Goal: Transaction & Acquisition: Book appointment/travel/reservation

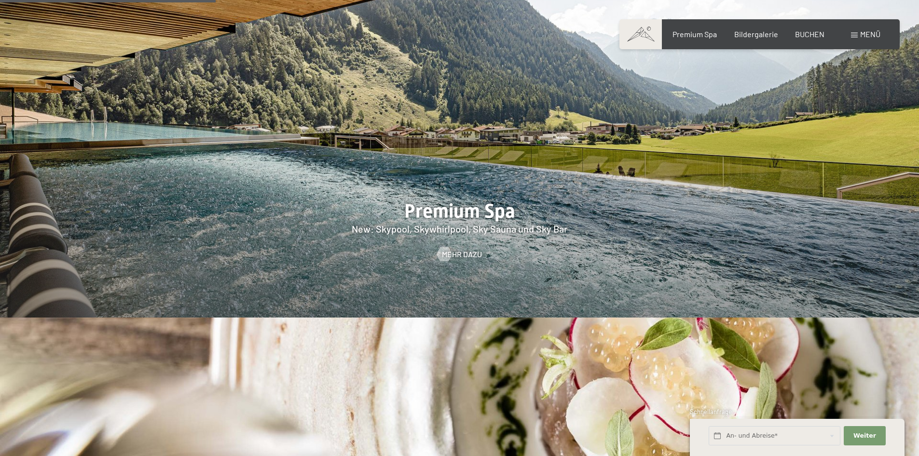
scroll to position [1399, 0]
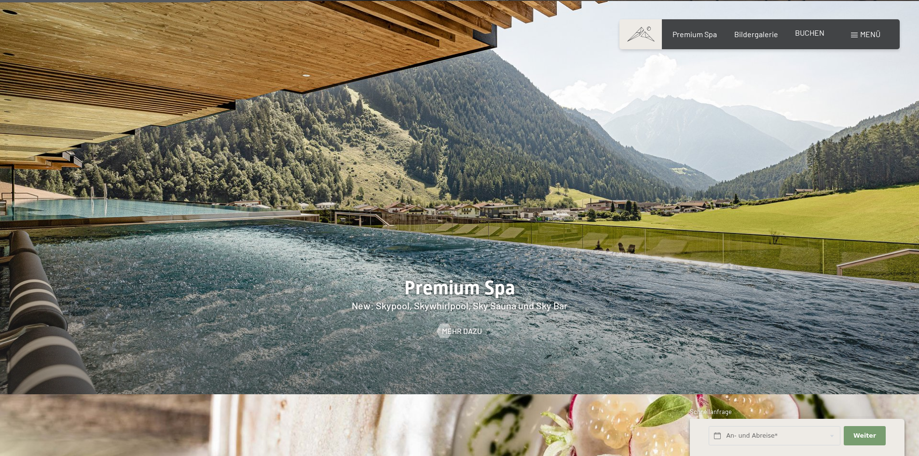
click at [809, 31] on span "BUCHEN" at bounding box center [809, 32] width 29 height 9
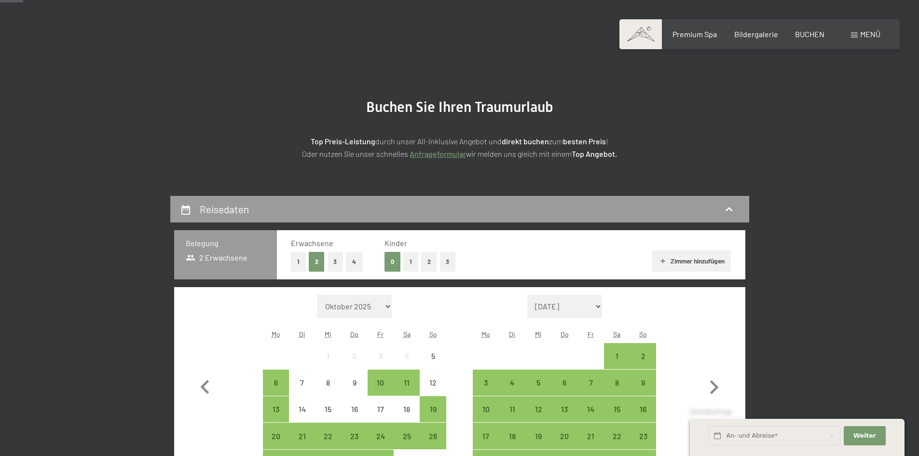
scroll to position [193, 0]
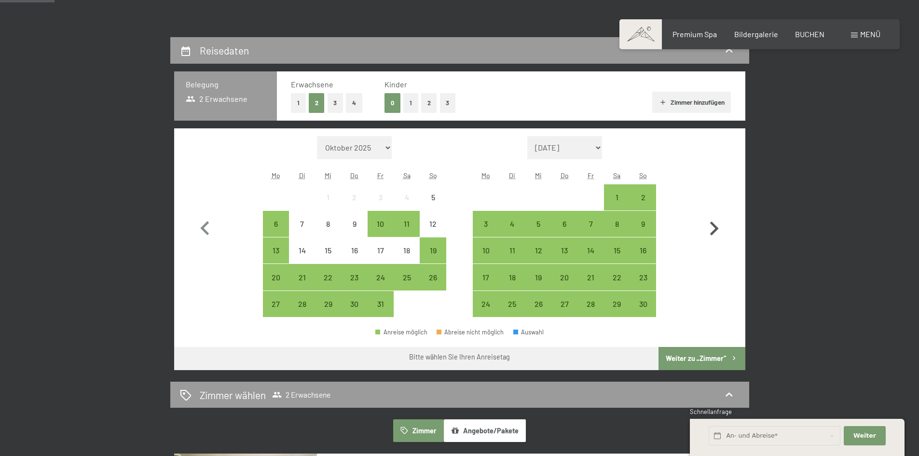
click at [710, 232] on icon "button" at bounding box center [714, 229] width 28 height 28
select select "2025-11-01"
select select "2025-12-01"
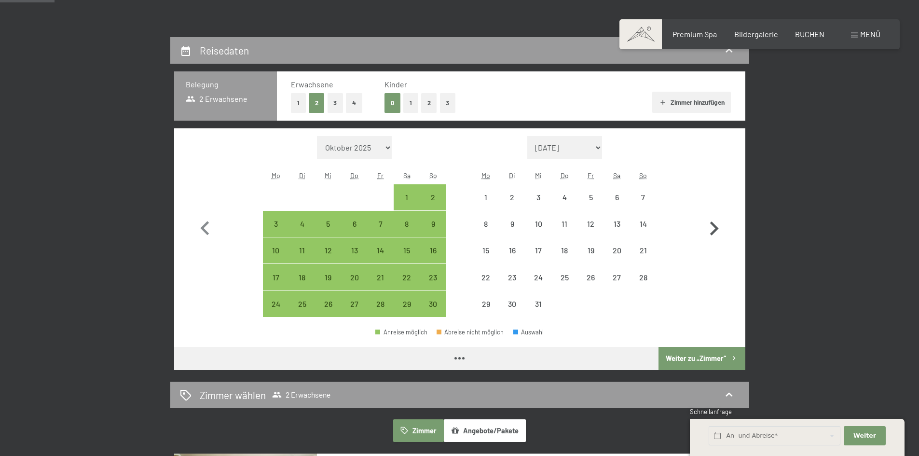
select select "2025-11-01"
select select "2025-12-01"
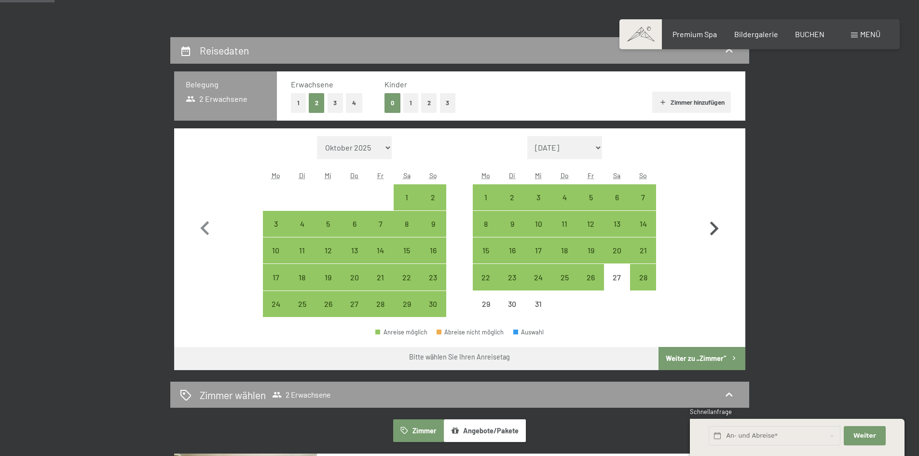
click at [716, 229] on icon "button" at bounding box center [714, 228] width 9 height 14
select select "2025-12-01"
select select "2026-01-01"
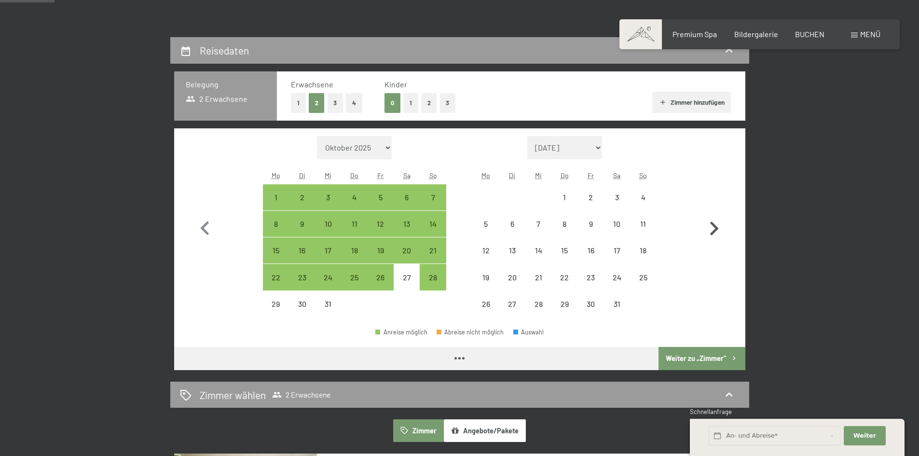
select select "2025-12-01"
select select "2026-01-01"
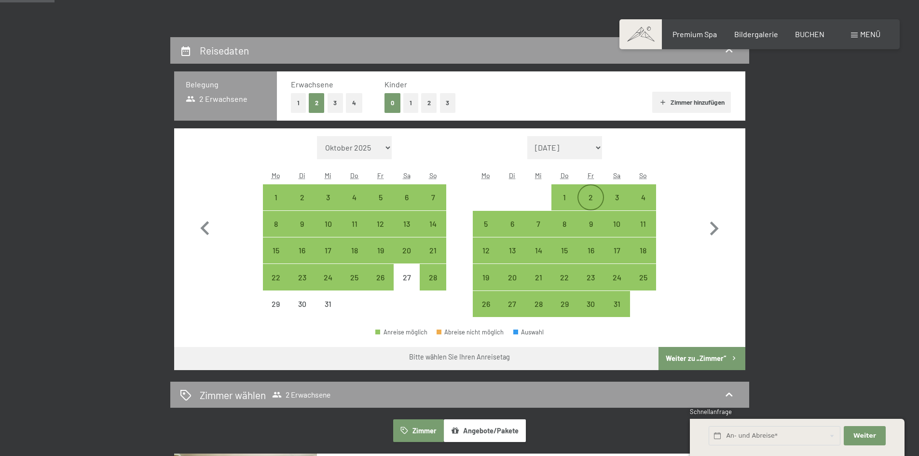
click at [585, 196] on div "2" at bounding box center [590, 205] width 24 height 24
select select "2025-12-01"
select select "2026-01-01"
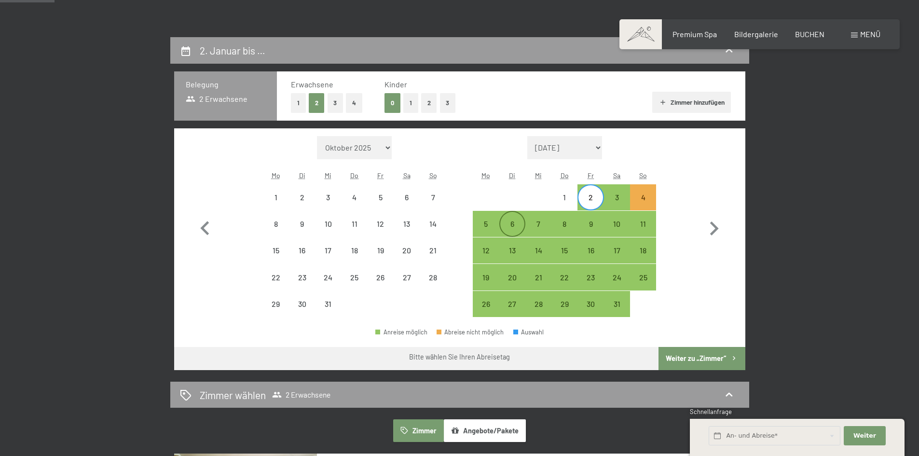
click at [515, 224] on div "6" at bounding box center [512, 232] width 24 height 24
select select "2025-12-01"
select select "2026-01-01"
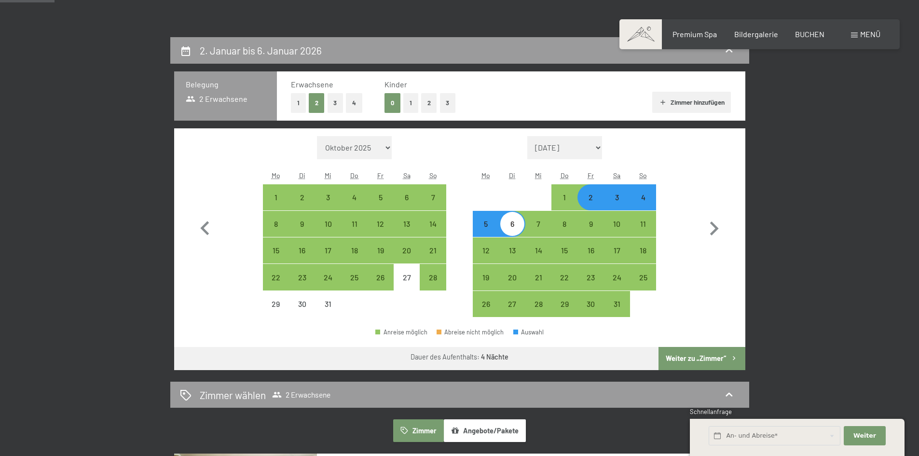
drag, startPoint x: 699, startPoint y: 354, endPoint x: 704, endPoint y: 353, distance: 4.9
click at [699, 353] on button "Weiter zu „Zimmer“" at bounding box center [702, 358] width 86 height 23
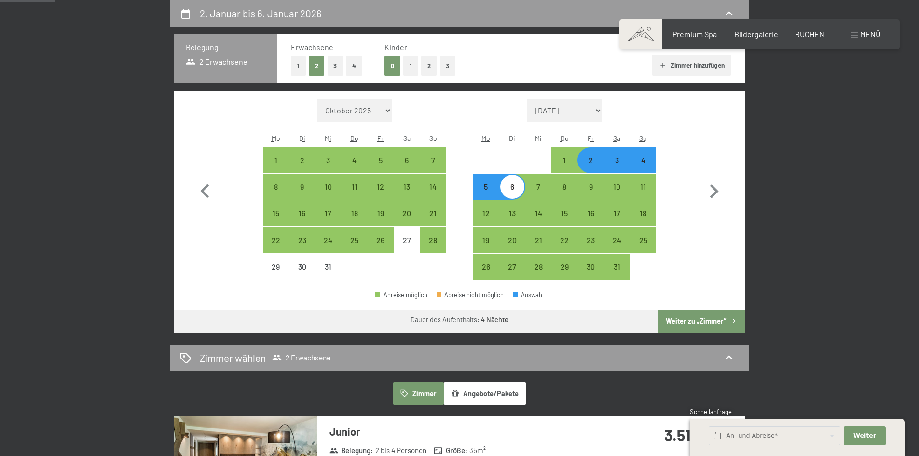
select select "2025-12-01"
select select "2026-01-01"
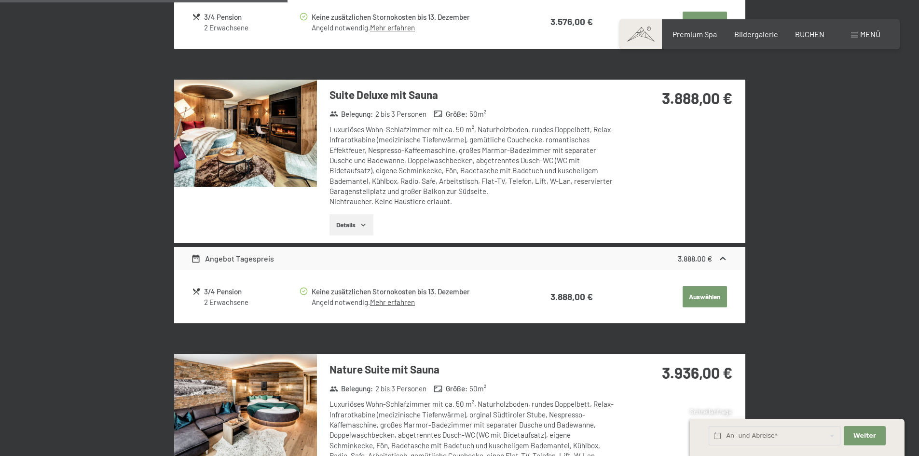
scroll to position [761, 0]
